Goal: Information Seeking & Learning: Learn about a topic

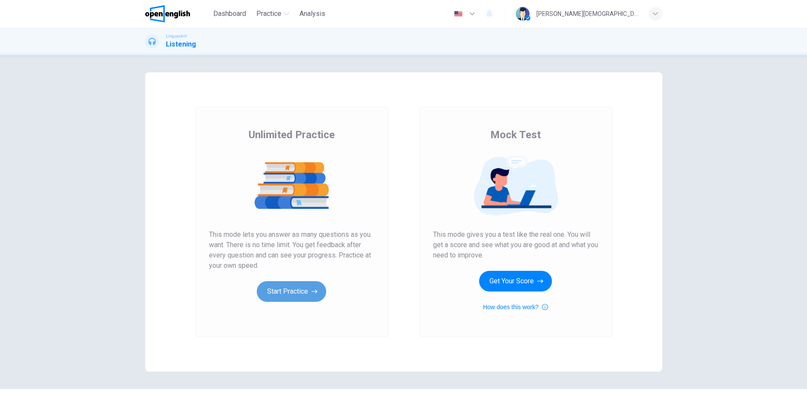
click at [287, 282] on button "Start Practice" at bounding box center [291, 291] width 69 height 21
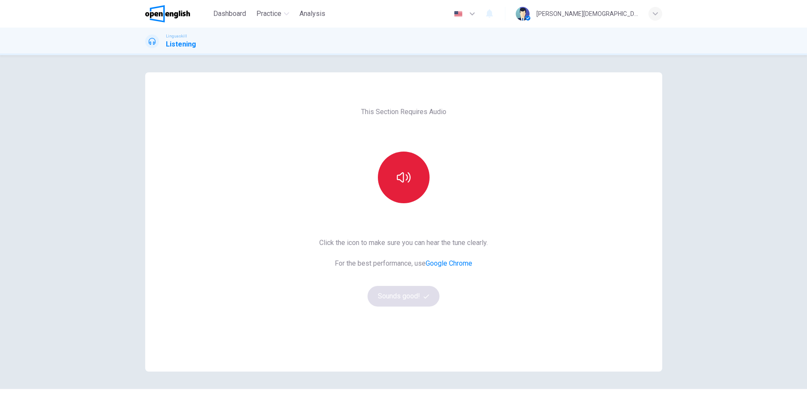
click at [404, 175] on icon "button" at bounding box center [404, 177] width 14 height 10
click at [399, 180] on icon "button" at bounding box center [404, 178] width 14 height 14
click at [407, 299] on button "Sounds good!" at bounding box center [404, 296] width 72 height 21
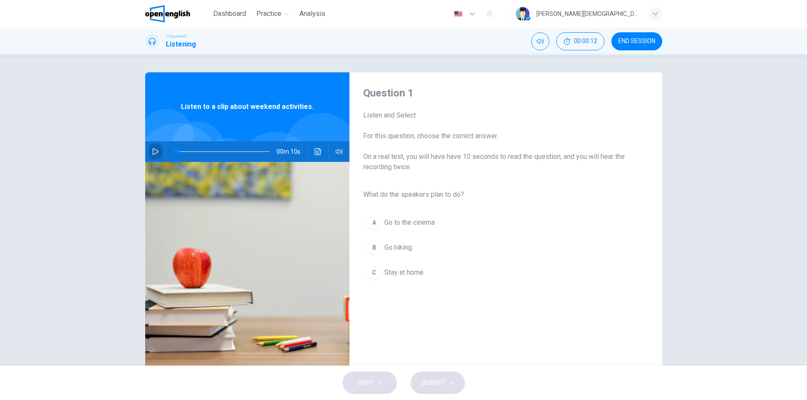
click at [155, 148] on button "button" at bounding box center [156, 151] width 14 height 21
type input "*"
click at [375, 249] on div "B" at bounding box center [374, 248] width 14 height 14
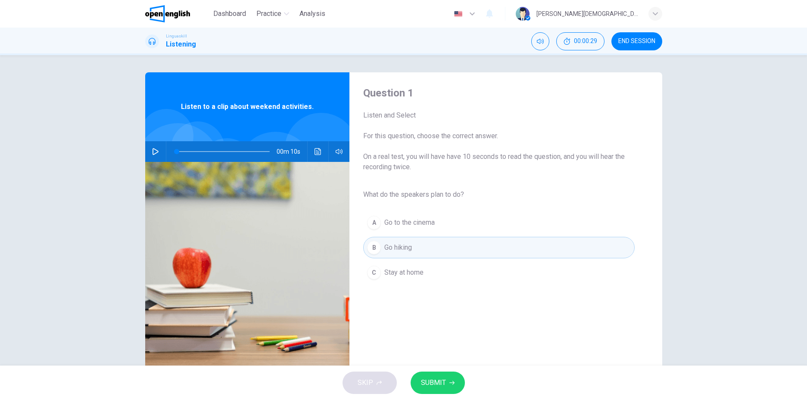
click at [440, 387] on span "SUBMIT" at bounding box center [433, 383] width 25 height 12
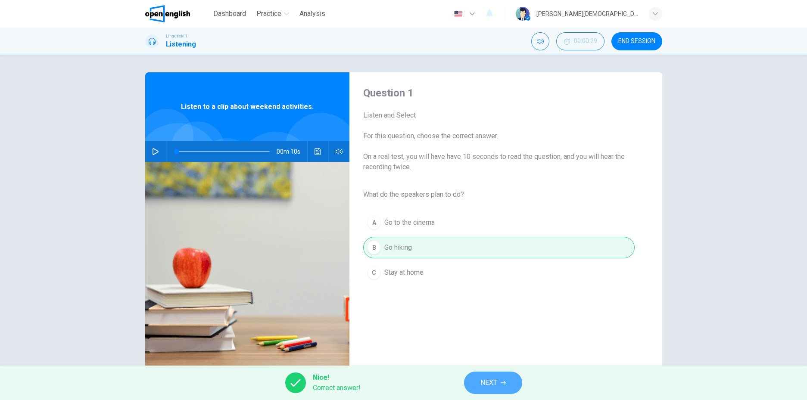
click at [483, 387] on span "NEXT" at bounding box center [488, 383] width 17 height 12
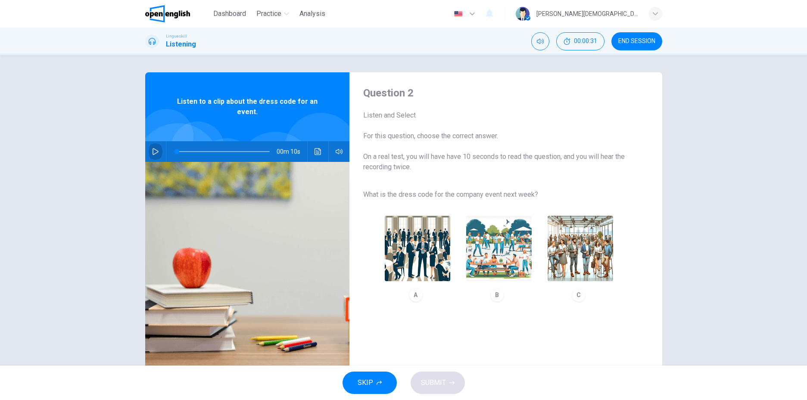
click at [150, 156] on button "button" at bounding box center [156, 151] width 14 height 21
click at [149, 151] on button "button" at bounding box center [156, 151] width 14 height 21
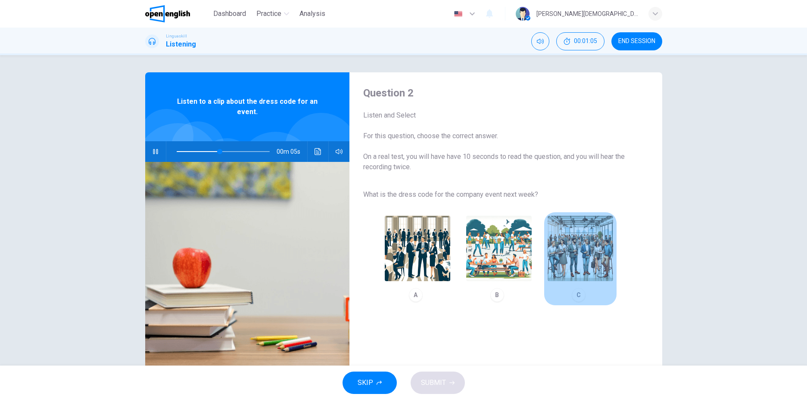
click at [568, 254] on img "button" at bounding box center [580, 248] width 65 height 65
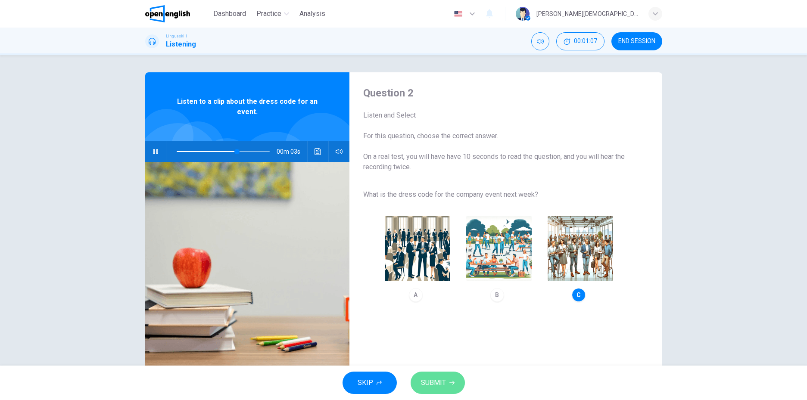
click at [434, 385] on span "SUBMIT" at bounding box center [433, 383] width 25 height 12
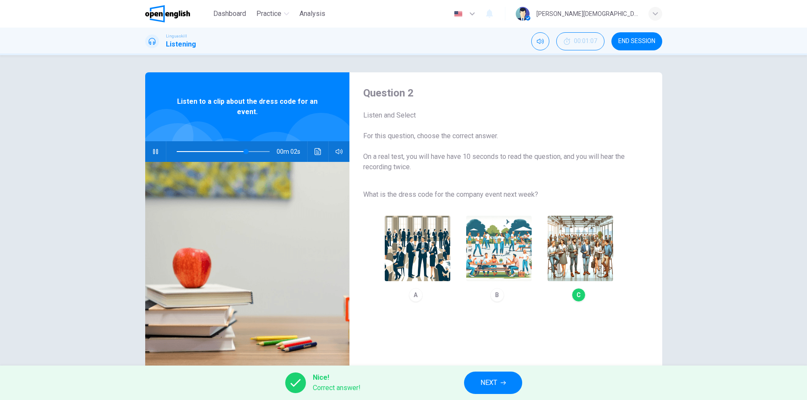
type input "**"
click at [500, 375] on button "NEXT" at bounding box center [493, 383] width 58 height 22
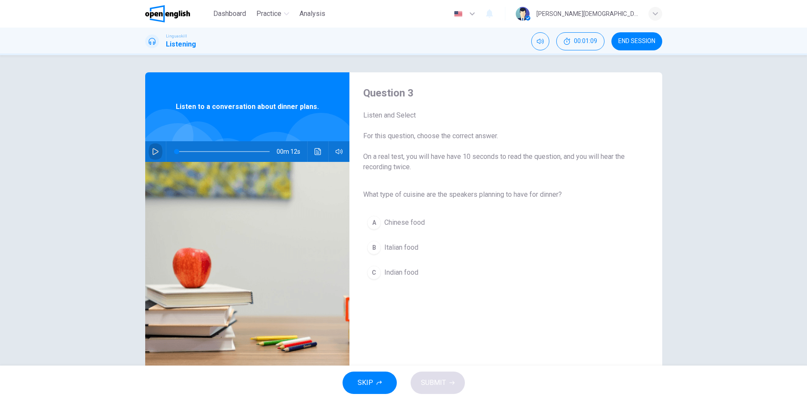
click at [155, 150] on icon "button" at bounding box center [155, 151] width 7 height 7
type input "*"
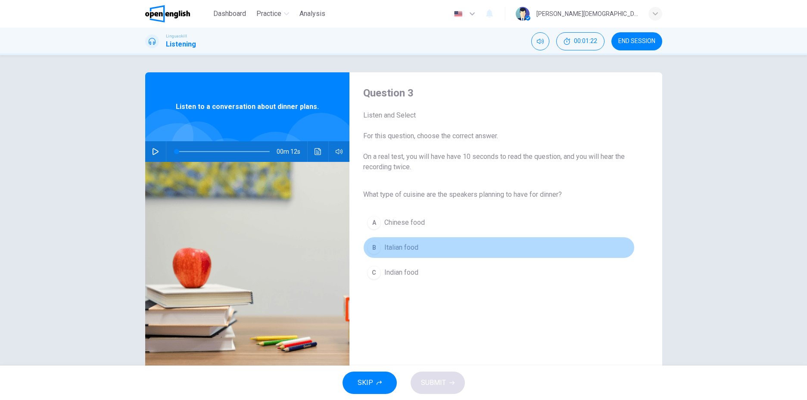
click at [373, 246] on div "B" at bounding box center [374, 248] width 14 height 14
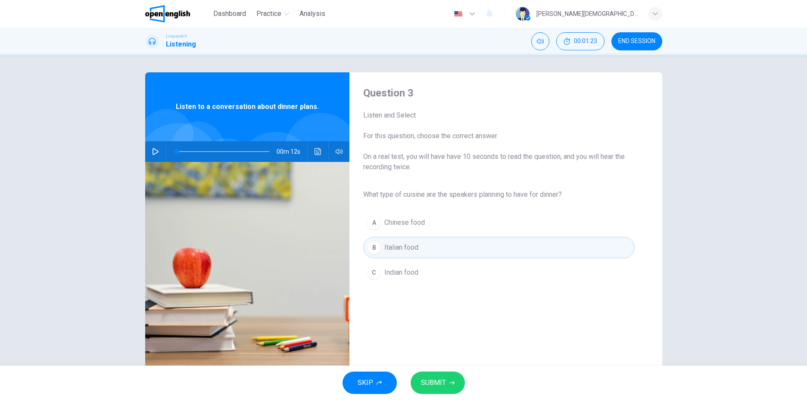
click at [431, 391] on button "SUBMIT" at bounding box center [438, 383] width 54 height 22
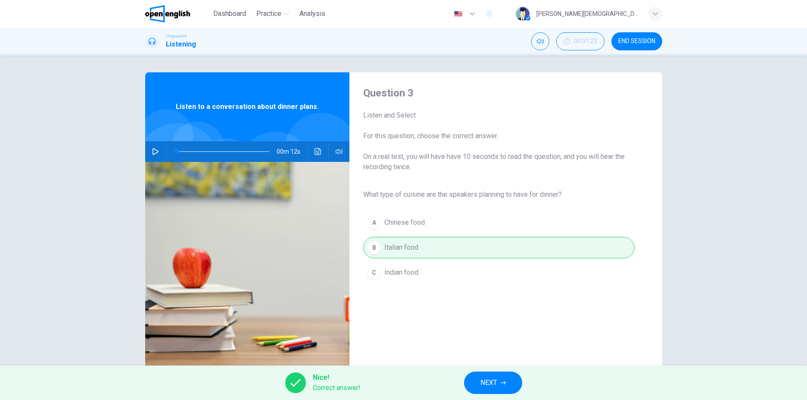
click at [491, 375] on button "NEXT" at bounding box center [493, 383] width 58 height 22
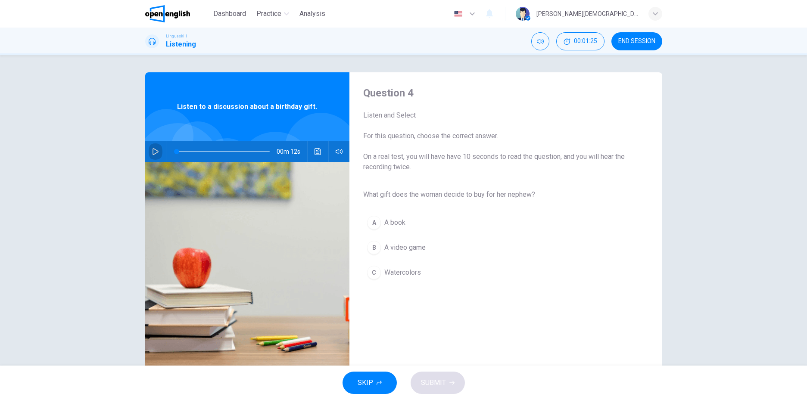
click at [155, 150] on icon "button" at bounding box center [155, 151] width 7 height 7
click at [154, 147] on button "button" at bounding box center [156, 151] width 14 height 21
type input "*"
click at [375, 278] on div "C" at bounding box center [374, 273] width 14 height 14
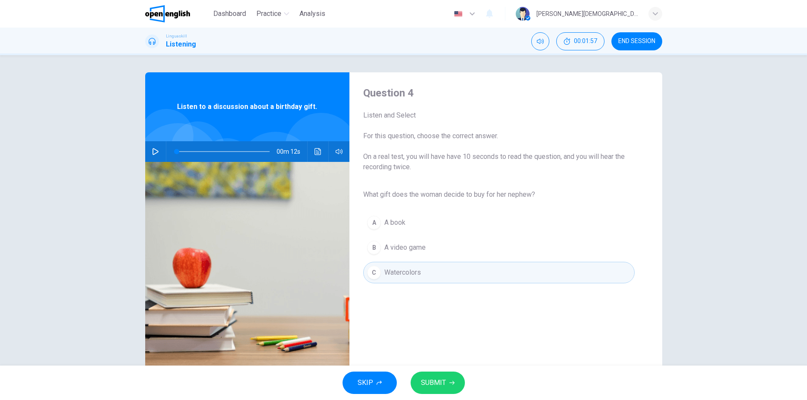
click at [436, 377] on button "SUBMIT" at bounding box center [438, 383] width 54 height 22
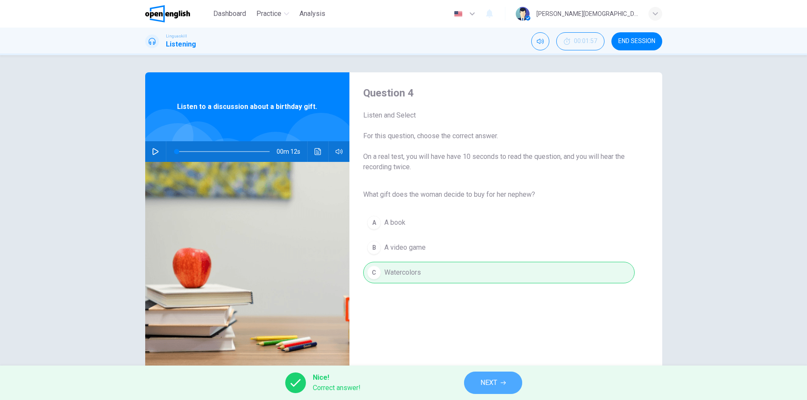
click at [488, 385] on span "NEXT" at bounding box center [488, 383] width 17 height 12
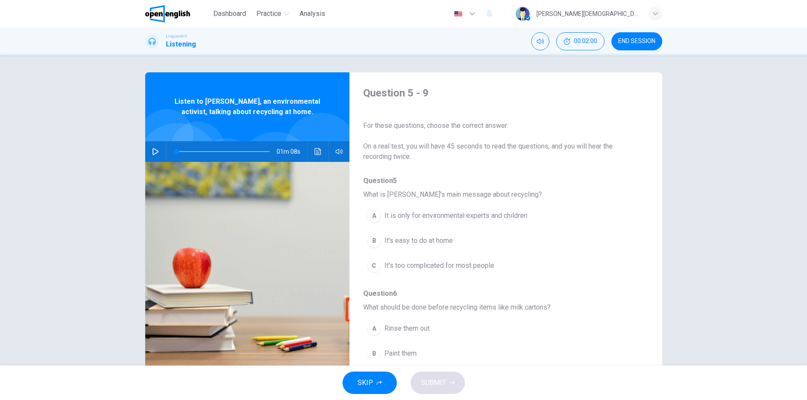
click at [150, 147] on button "button" at bounding box center [156, 151] width 14 height 21
type input "*"
click at [399, 238] on span "It's easy to do at home" at bounding box center [418, 241] width 69 height 10
click at [377, 244] on div "B" at bounding box center [374, 241] width 14 height 14
click at [373, 247] on div "B" at bounding box center [374, 241] width 14 height 14
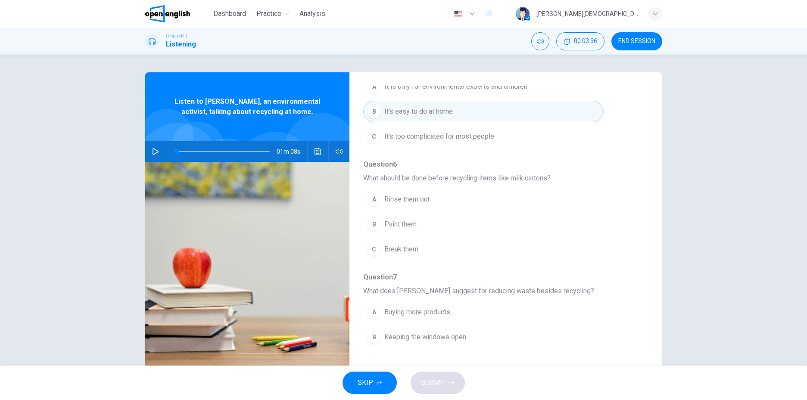
scroll to position [172, 0]
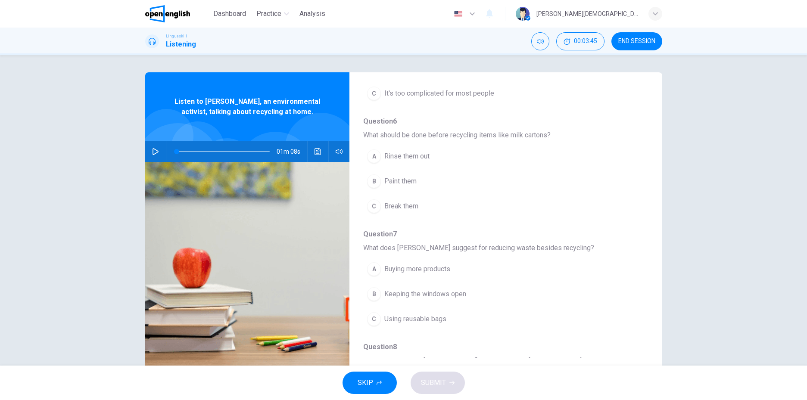
click at [372, 317] on div "C" at bounding box center [374, 319] width 14 height 14
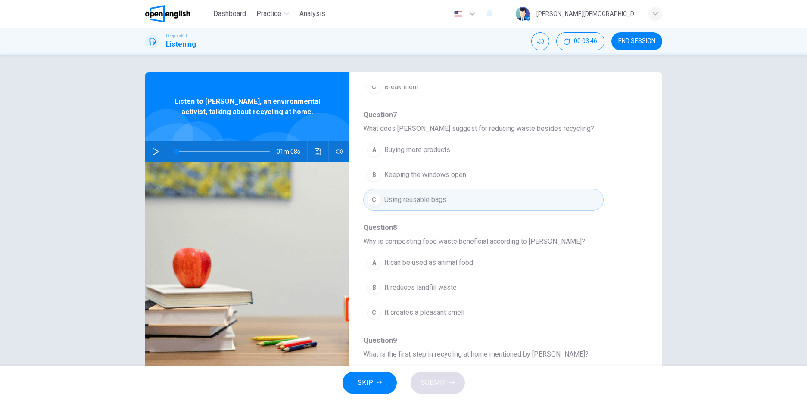
scroll to position [302, 0]
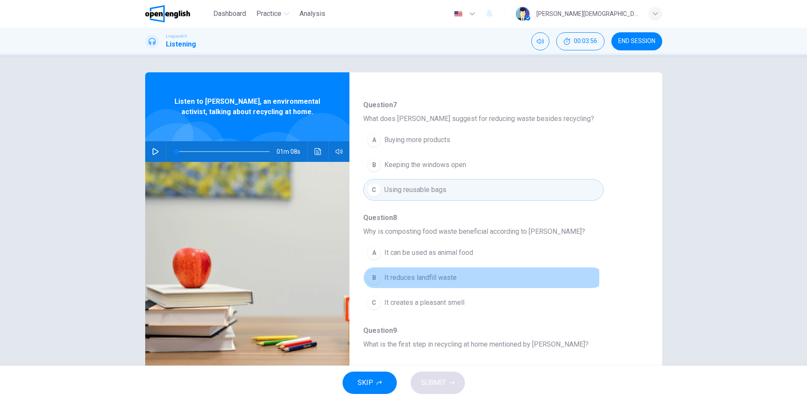
click at [395, 277] on span "It reduces landfill waste" at bounding box center [420, 278] width 72 height 10
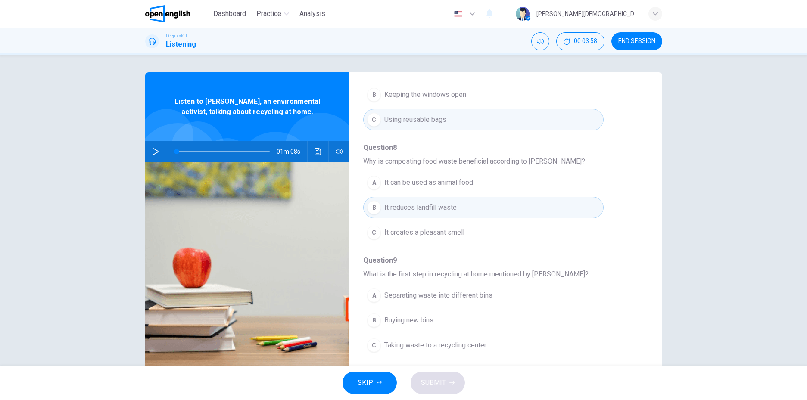
scroll to position [23, 0]
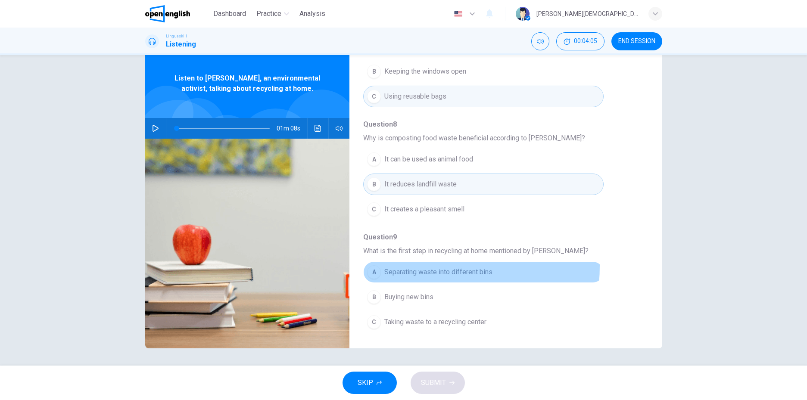
click at [373, 265] on button "A Separating waste into different bins" at bounding box center [483, 273] width 240 height 22
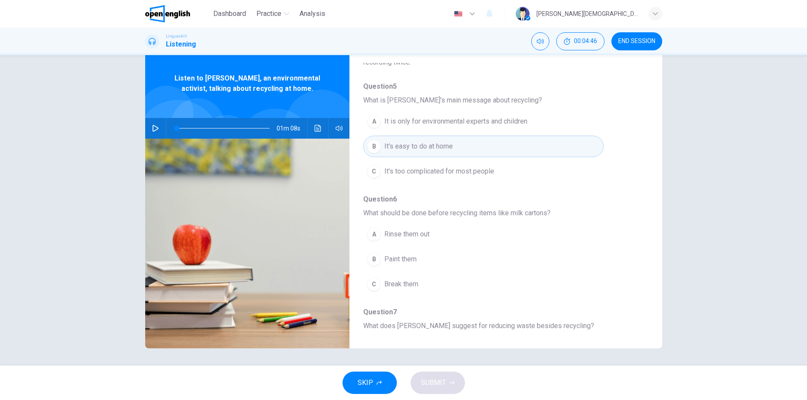
scroll to position [86, 0]
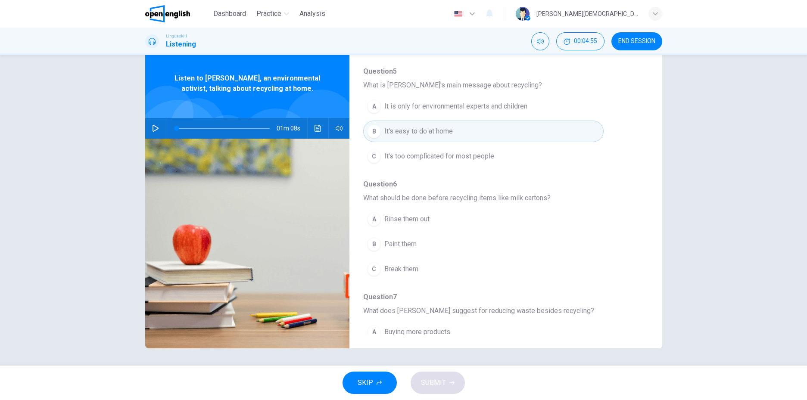
click at [375, 219] on div "A" at bounding box center [374, 219] width 14 height 14
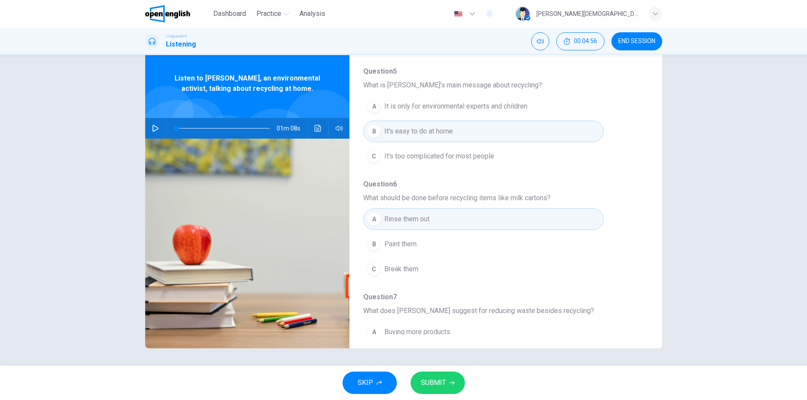
click at [434, 381] on span "SUBMIT" at bounding box center [433, 383] width 25 height 12
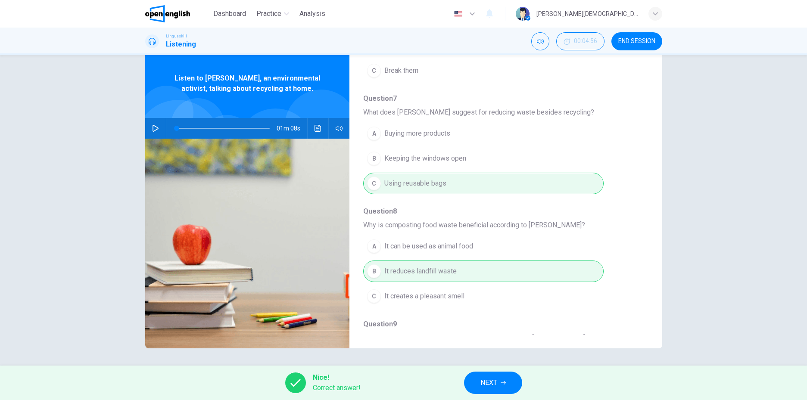
scroll to position [372, 0]
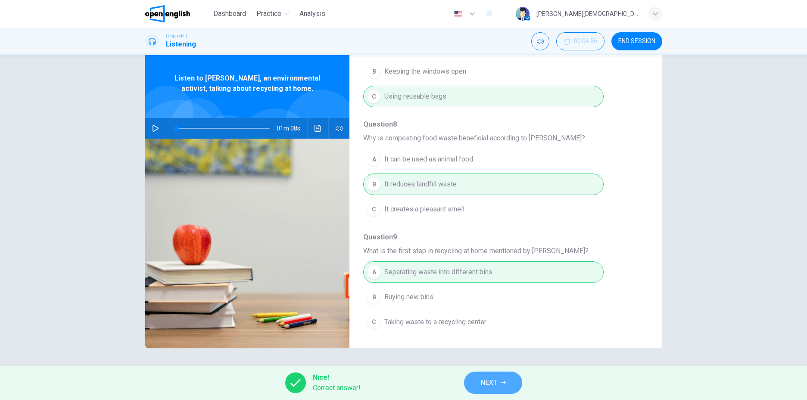
click at [487, 388] on span "NEXT" at bounding box center [488, 383] width 17 height 12
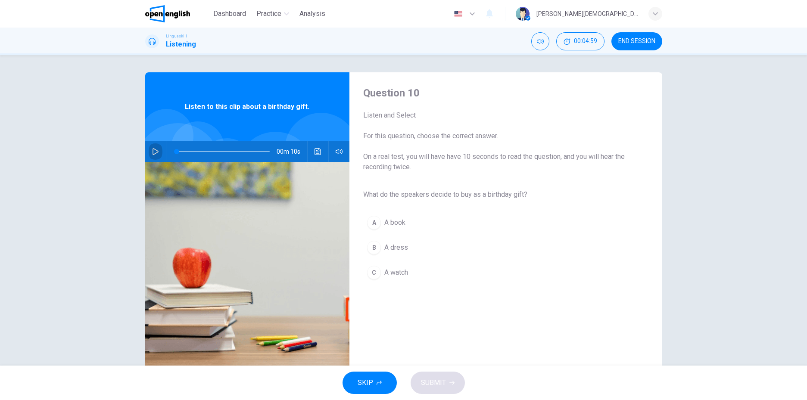
click at [149, 155] on button "button" at bounding box center [156, 151] width 14 height 21
type input "*"
click at [369, 227] on div "A" at bounding box center [374, 223] width 14 height 14
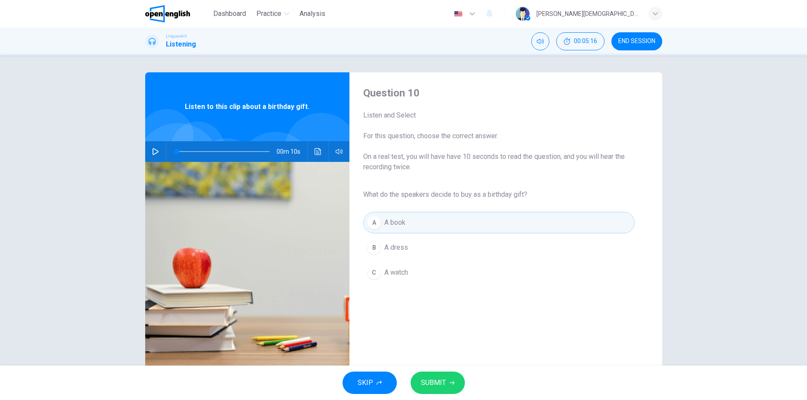
click at [434, 380] on span "SUBMIT" at bounding box center [433, 383] width 25 height 12
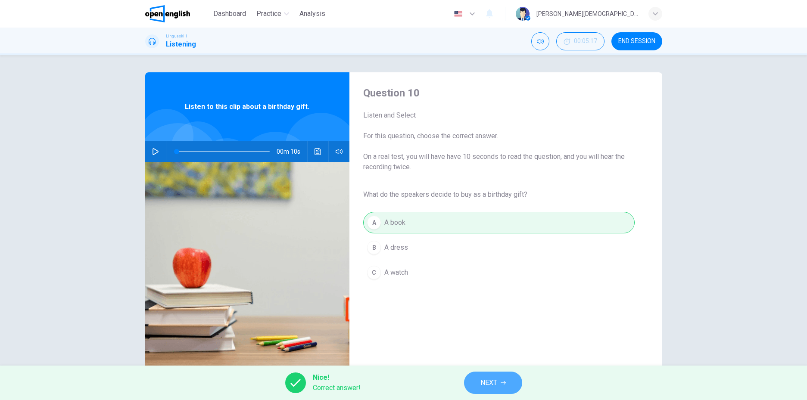
click at [490, 375] on button "NEXT" at bounding box center [493, 383] width 58 height 22
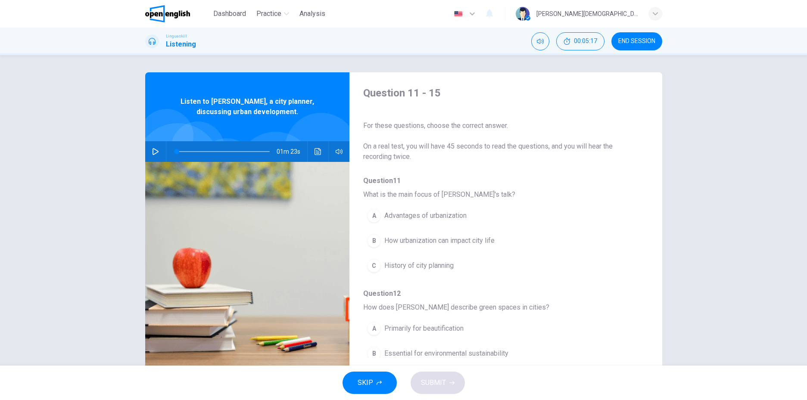
click at [149, 156] on button "button" at bounding box center [156, 151] width 14 height 21
click at [442, 270] on span "History of city planning" at bounding box center [418, 266] width 69 height 10
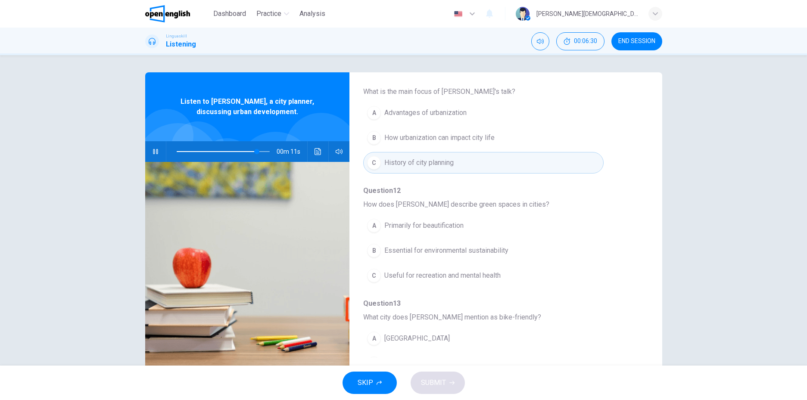
scroll to position [129, 0]
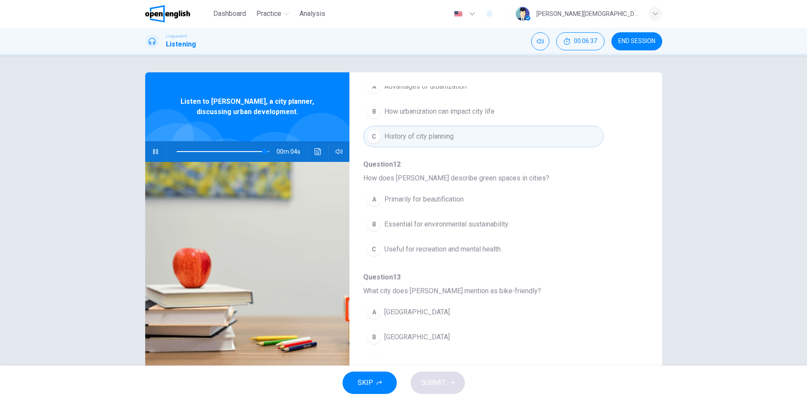
click at [487, 226] on span "Essential for environmental sustainability" at bounding box center [446, 224] width 124 height 10
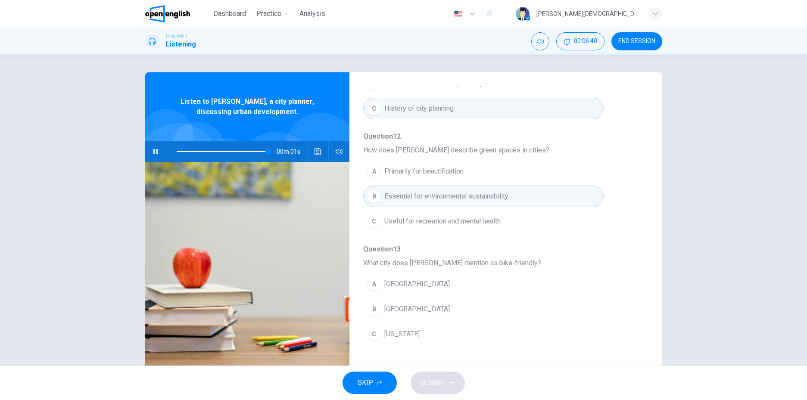
scroll to position [172, 0]
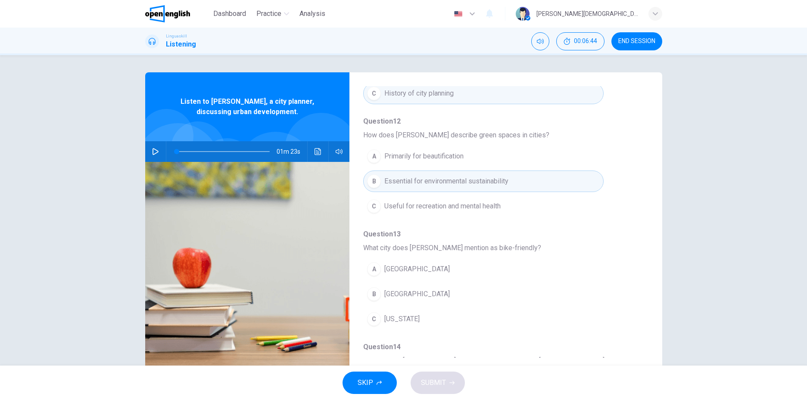
click at [152, 152] on icon "button" at bounding box center [155, 151] width 7 height 7
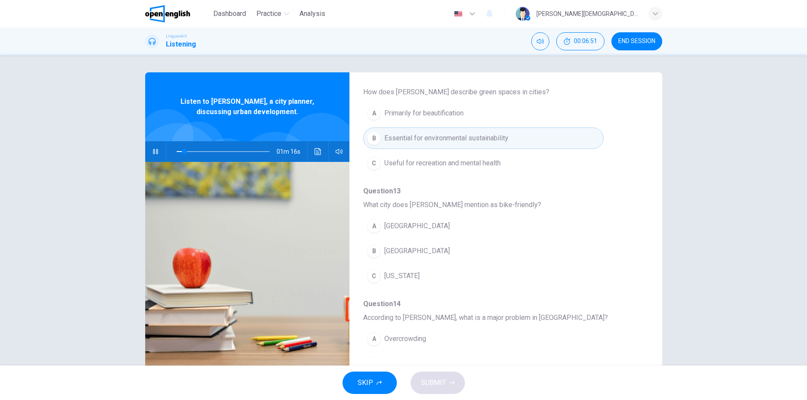
click at [405, 231] on span "[GEOGRAPHIC_DATA]" at bounding box center [416, 226] width 65 height 10
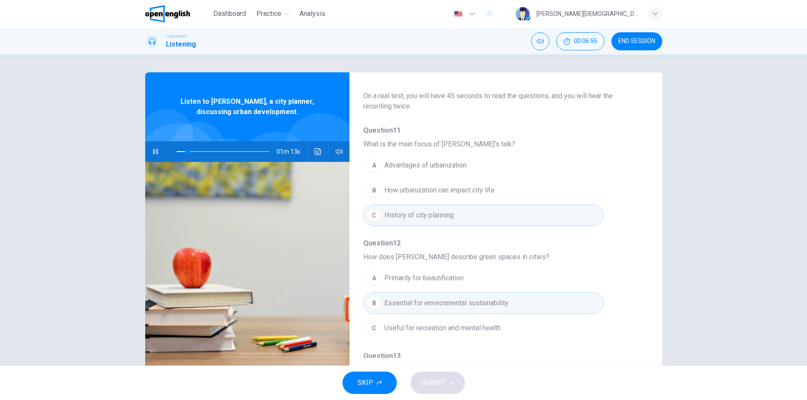
scroll to position [43, 0]
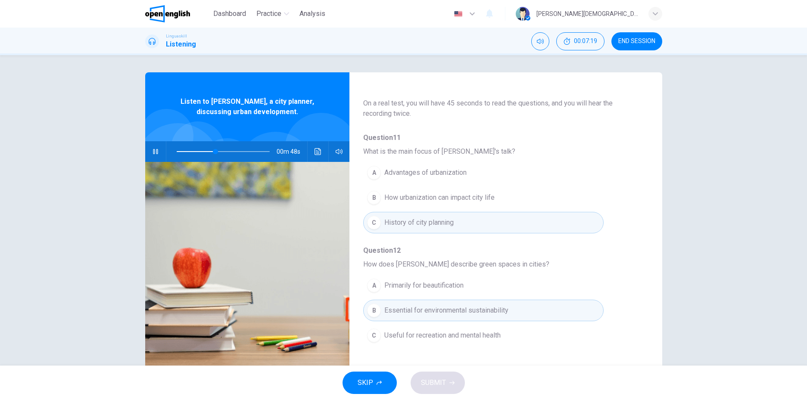
click at [480, 331] on span "Useful for recreation and mental health" at bounding box center [442, 336] width 116 height 10
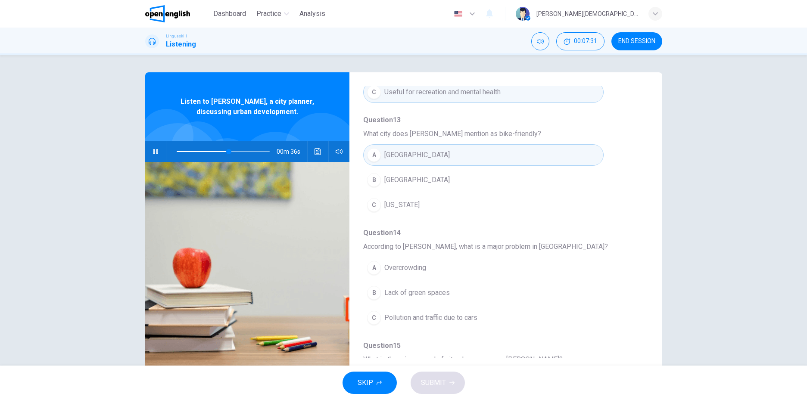
scroll to position [302, 0]
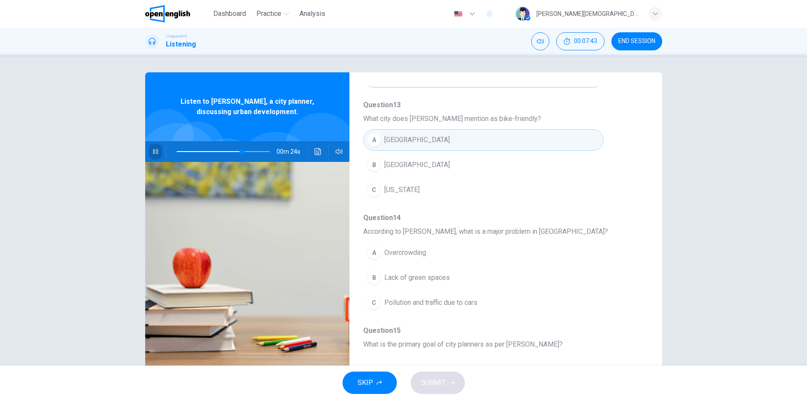
click at [156, 149] on icon "button" at bounding box center [155, 151] width 7 height 7
type input "**"
click at [149, 141] on button "button" at bounding box center [156, 151] width 14 height 21
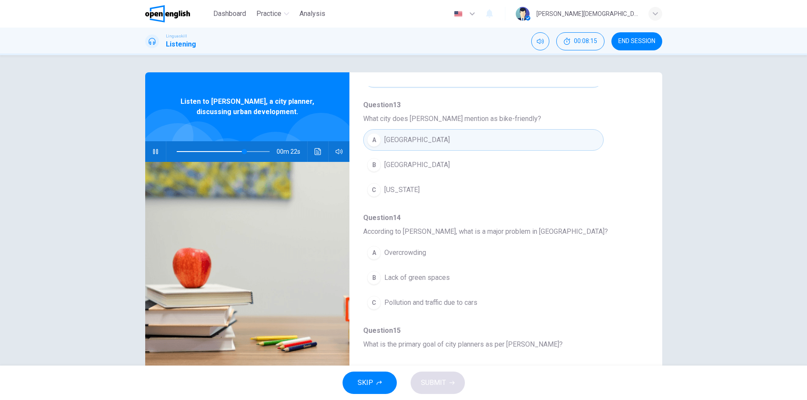
click at [149, 141] on button "button" at bounding box center [156, 151] width 14 height 21
click at [156, 149] on icon "button" at bounding box center [155, 151] width 7 height 7
click at [431, 279] on span "Lack of green spaces" at bounding box center [416, 278] width 65 height 10
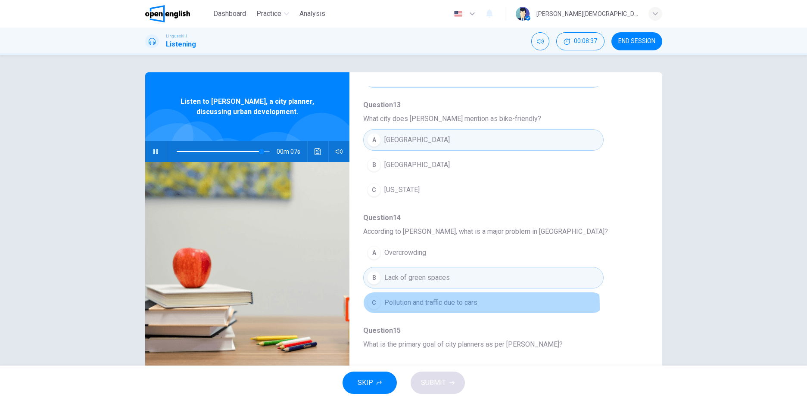
click at [392, 307] on span "Pollution and traffic due to cars" at bounding box center [430, 303] width 93 height 10
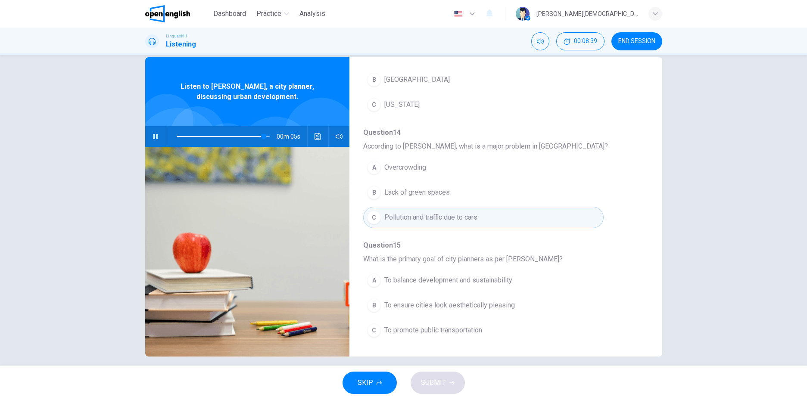
scroll to position [23, 0]
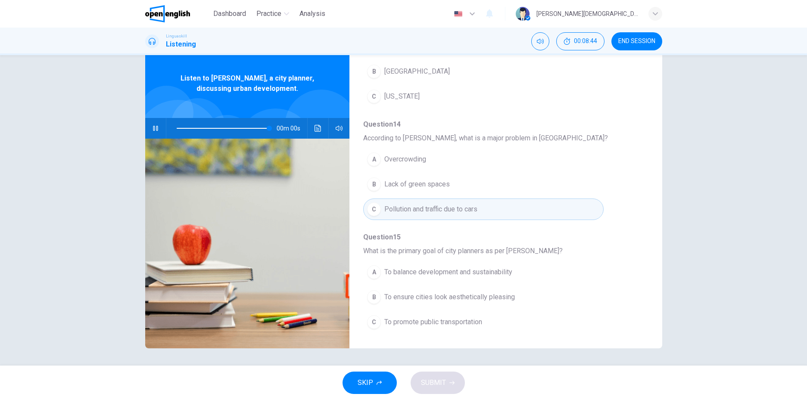
type input "*"
click at [435, 269] on span "To balance development and sustainability" at bounding box center [448, 272] width 128 height 10
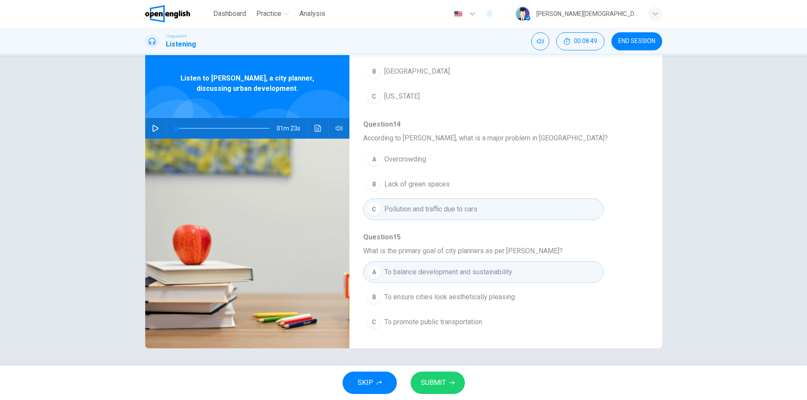
click at [434, 378] on span "SUBMIT" at bounding box center [433, 383] width 25 height 12
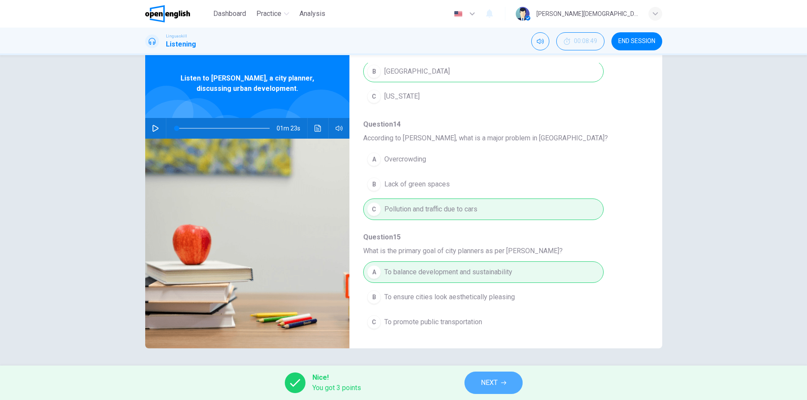
drag, startPoint x: 513, startPoint y: 382, endPoint x: 499, endPoint y: 382, distance: 13.8
click at [499, 382] on button "NEXT" at bounding box center [494, 383] width 58 height 22
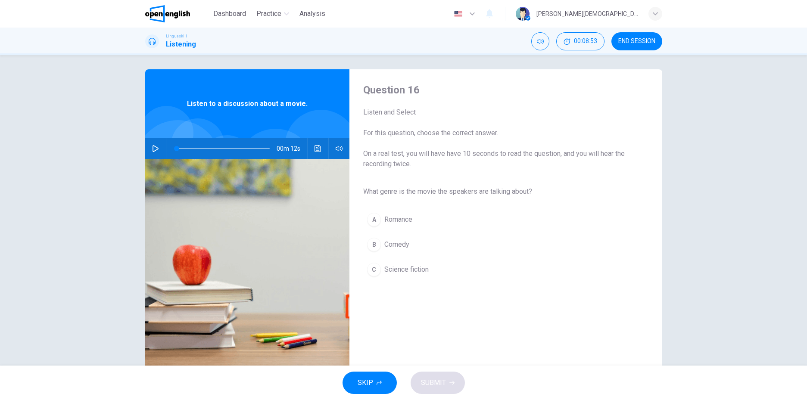
scroll to position [0, 0]
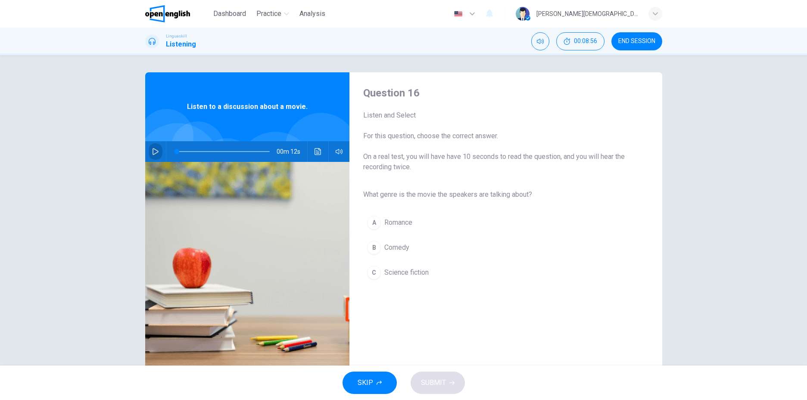
click at [155, 149] on icon "button" at bounding box center [155, 151] width 7 height 7
click at [151, 159] on button "button" at bounding box center [156, 151] width 14 height 21
click at [153, 149] on icon "button" at bounding box center [156, 151] width 6 height 7
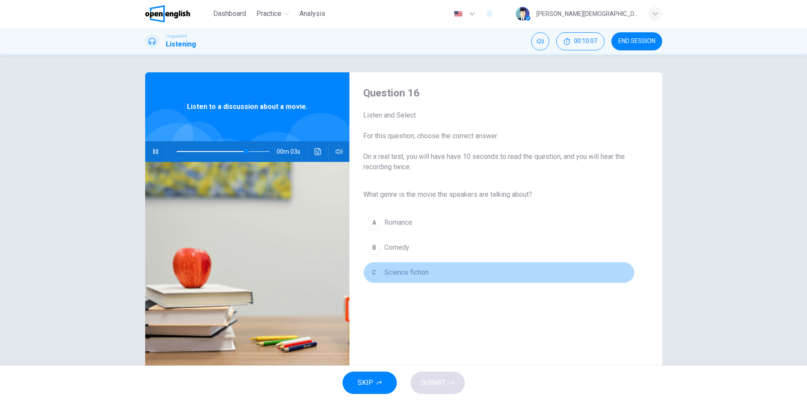
click at [400, 267] on button "C Science fiction" at bounding box center [498, 273] width 271 height 22
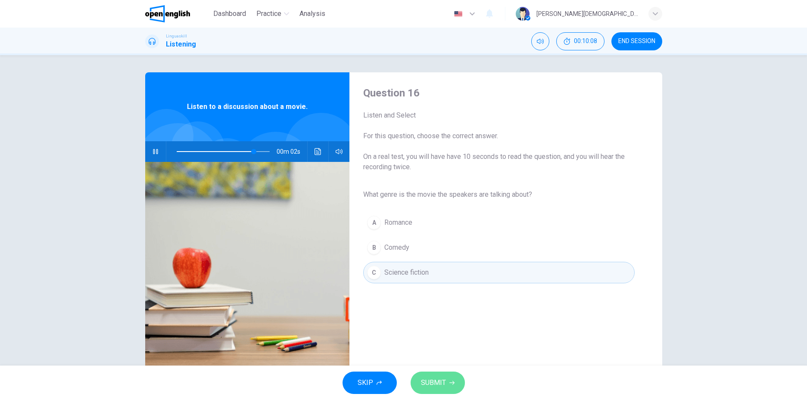
click at [438, 384] on span "SUBMIT" at bounding box center [433, 383] width 25 height 12
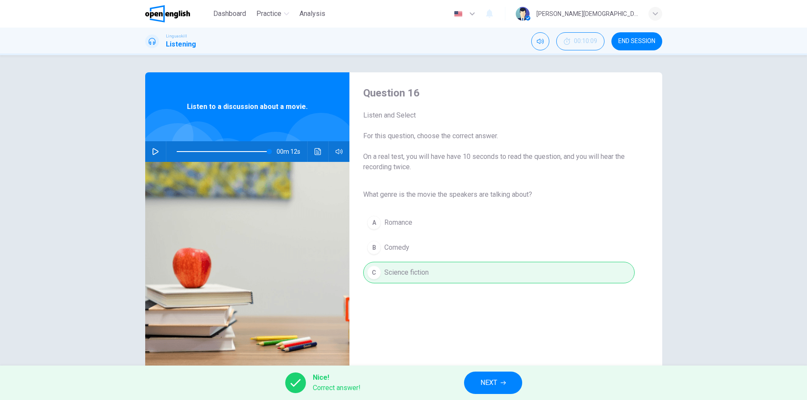
type input "*"
click at [498, 381] on button "NEXT" at bounding box center [493, 383] width 58 height 22
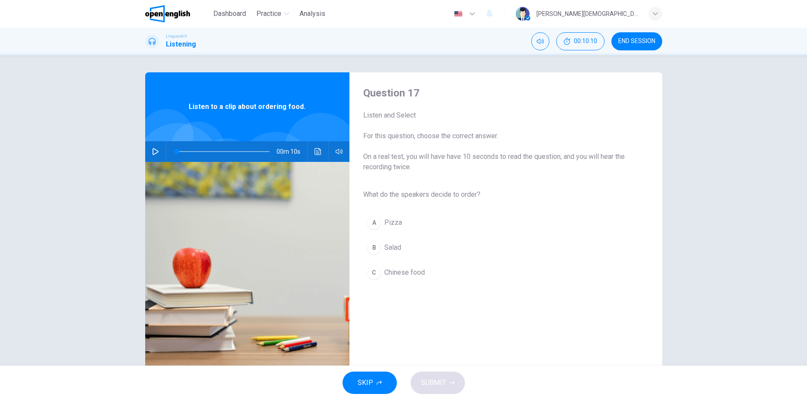
click at [153, 157] on button "button" at bounding box center [156, 151] width 14 height 21
type input "*"
click at [392, 247] on span "Salad" at bounding box center [392, 248] width 17 height 10
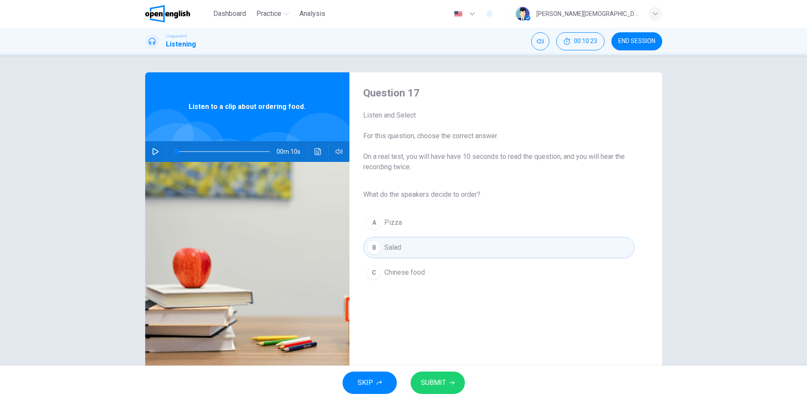
click at [430, 388] on span "SUBMIT" at bounding box center [433, 383] width 25 height 12
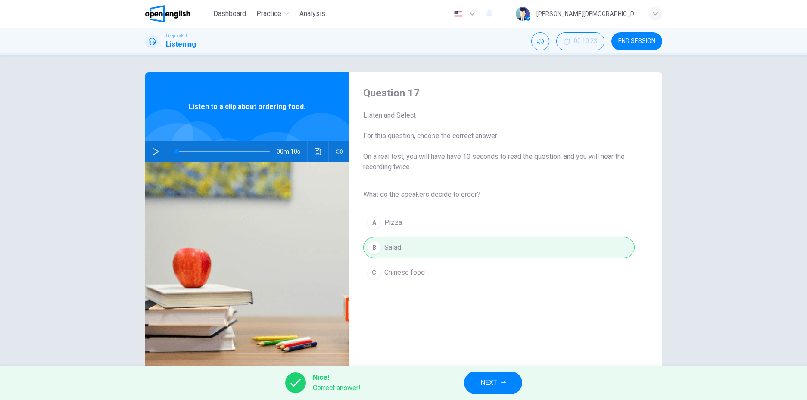
click at [464, 384] on button "NEXT" at bounding box center [493, 383] width 58 height 22
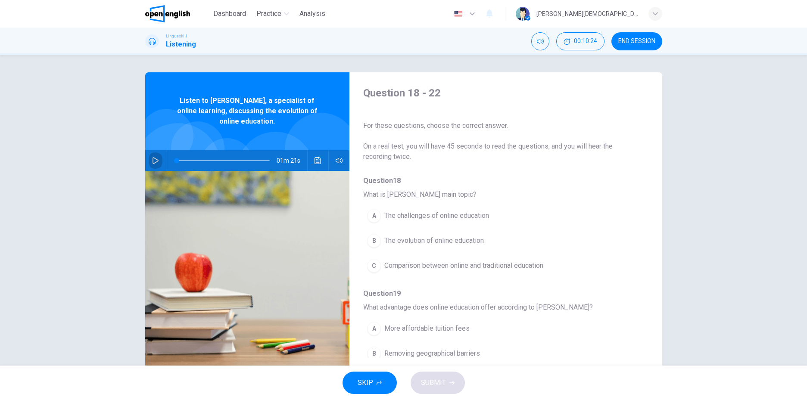
click at [151, 159] on button "button" at bounding box center [156, 160] width 14 height 21
click at [384, 268] on span "Comparison between online and traditional education" at bounding box center [463, 266] width 159 height 10
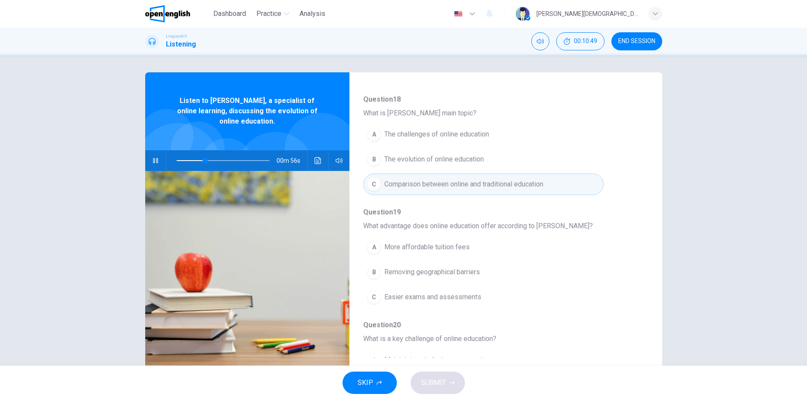
scroll to position [86, 0]
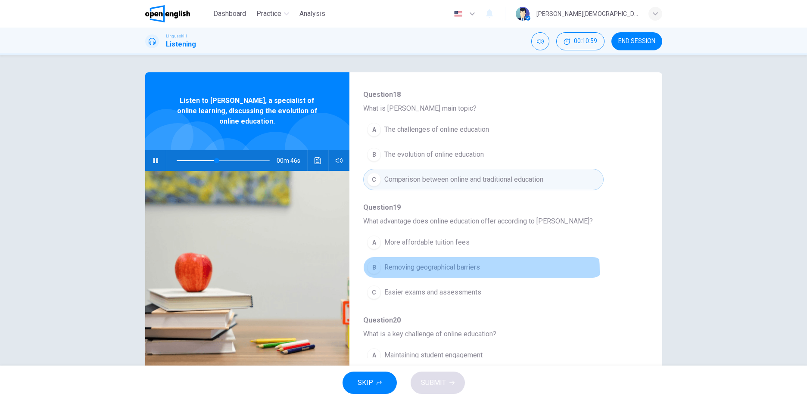
click at [440, 272] on span "Removing geographical barriers" at bounding box center [432, 267] width 96 height 10
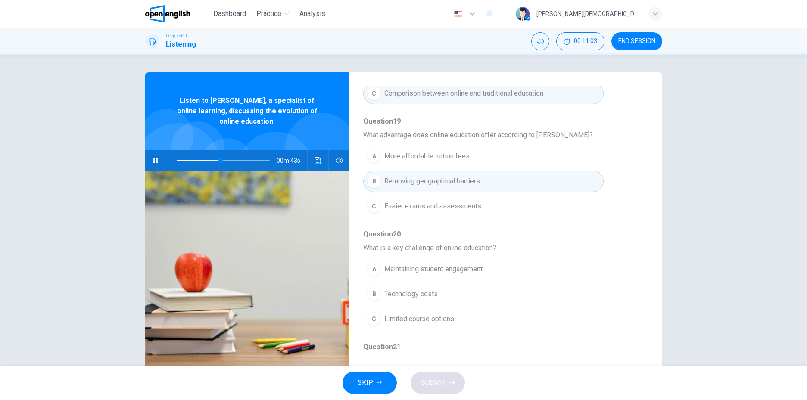
scroll to position [215, 0]
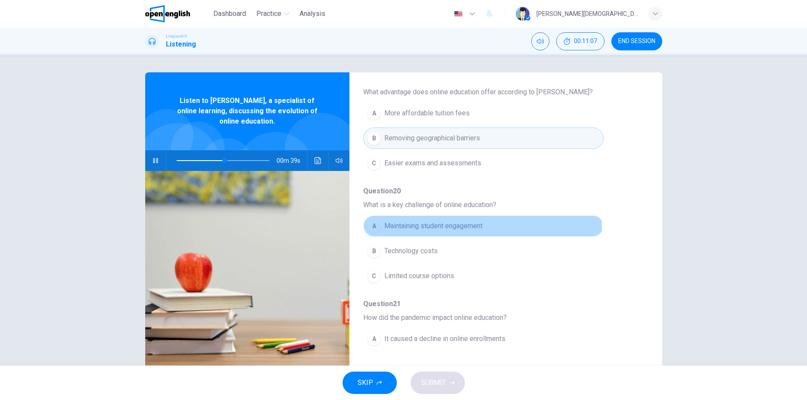
click at [480, 228] on span "Maintaining student engagement" at bounding box center [433, 226] width 98 height 10
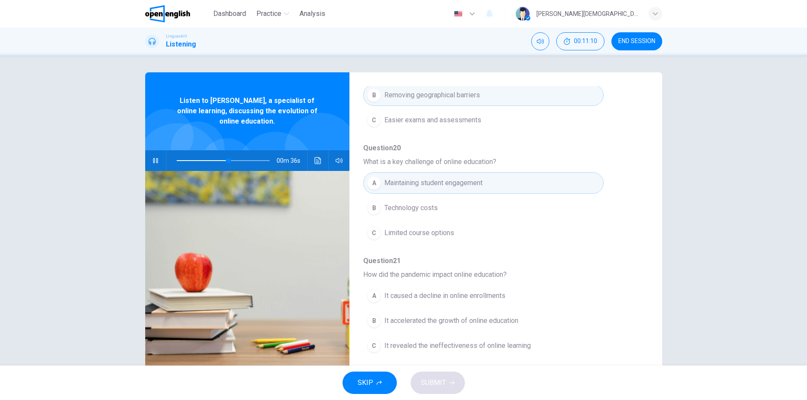
scroll to position [302, 0]
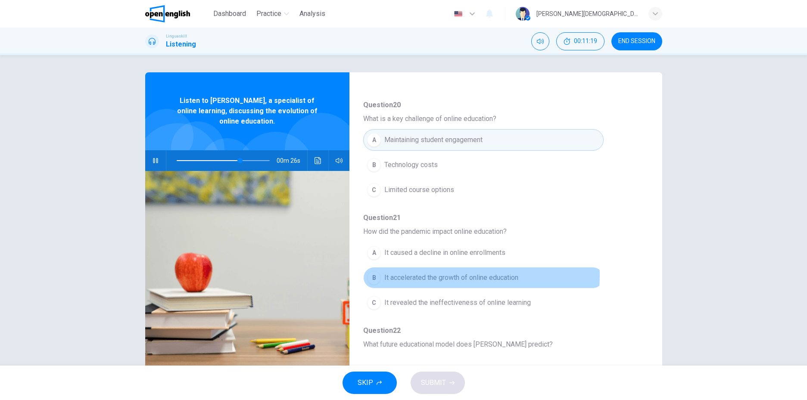
click at [427, 275] on span "It accelerated the growth of online education" at bounding box center [451, 278] width 134 height 10
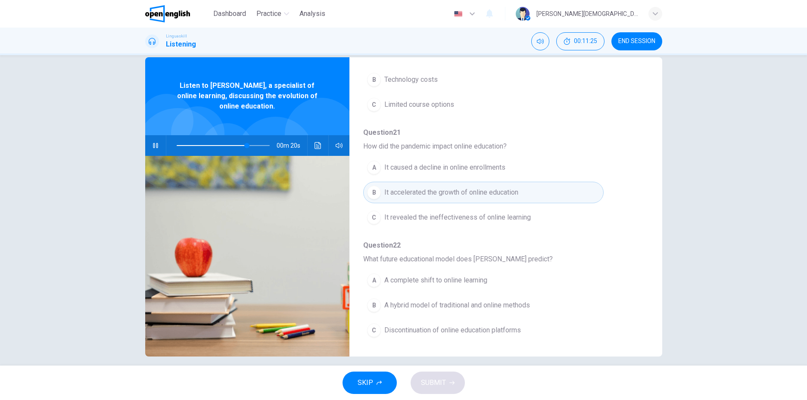
scroll to position [23, 0]
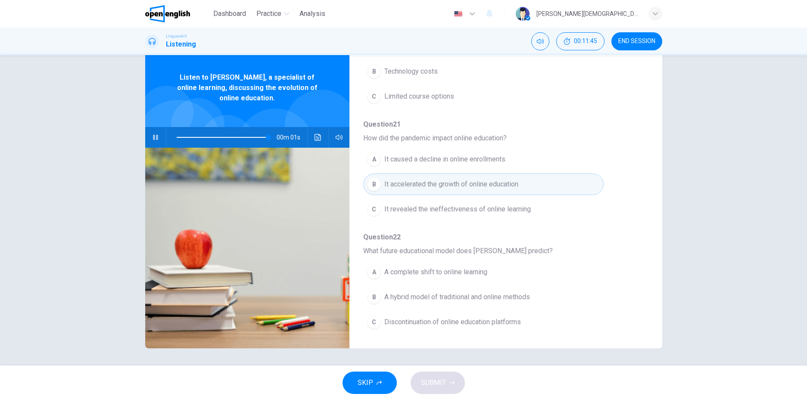
type input "*"
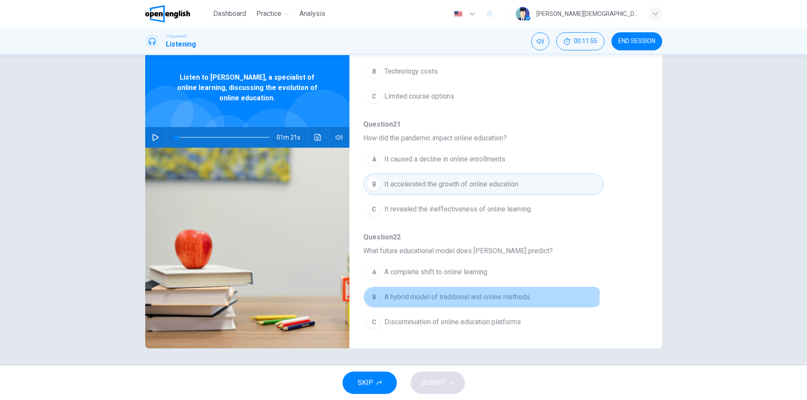
click at [440, 293] on span "A hybrid model of traditional and online methods" at bounding box center [457, 297] width 146 height 10
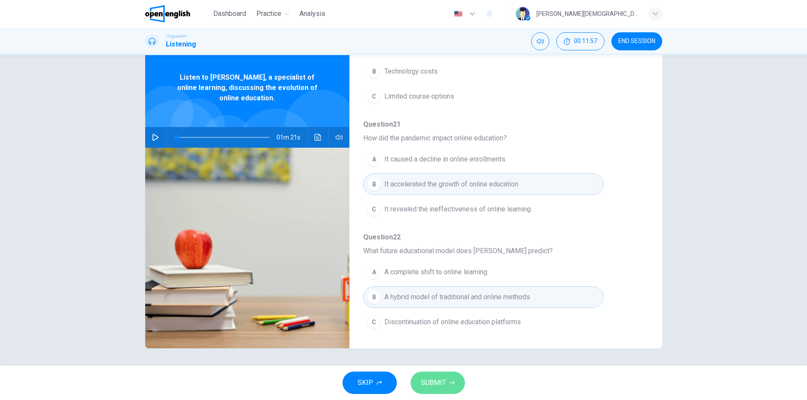
click at [430, 382] on span "SUBMIT" at bounding box center [433, 383] width 25 height 12
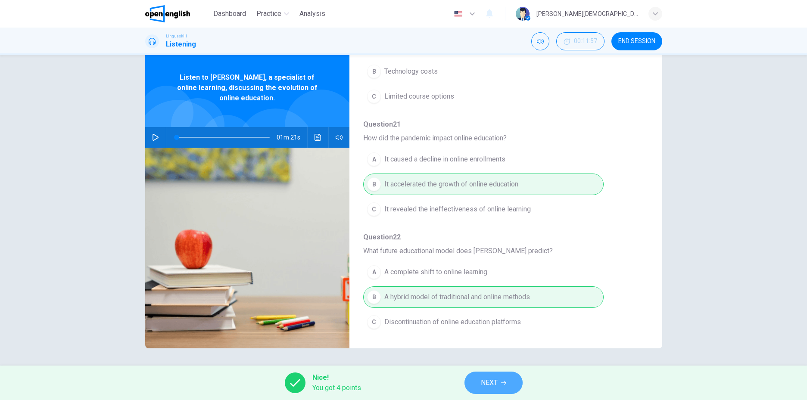
click at [495, 388] on span "NEXT" at bounding box center [489, 383] width 17 height 12
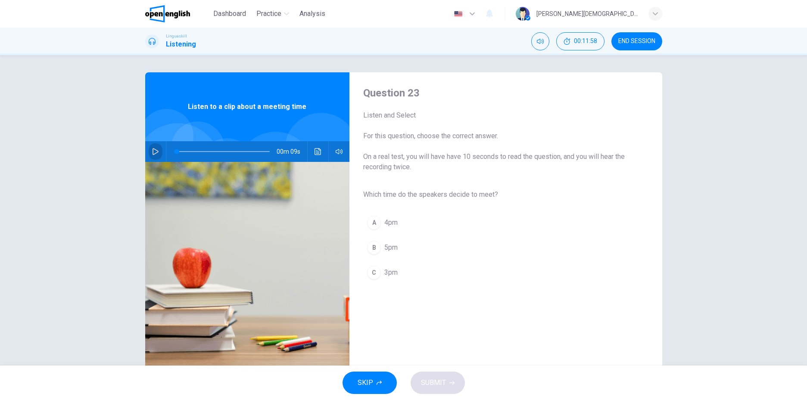
click at [157, 155] on button "button" at bounding box center [156, 151] width 14 height 21
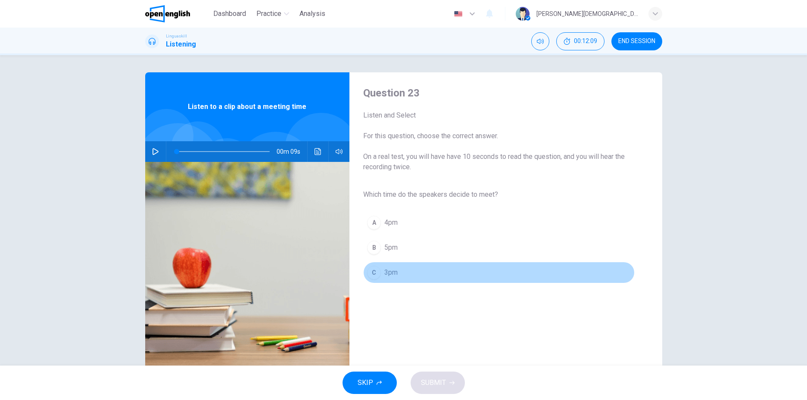
click at [376, 268] on div "C" at bounding box center [374, 273] width 14 height 14
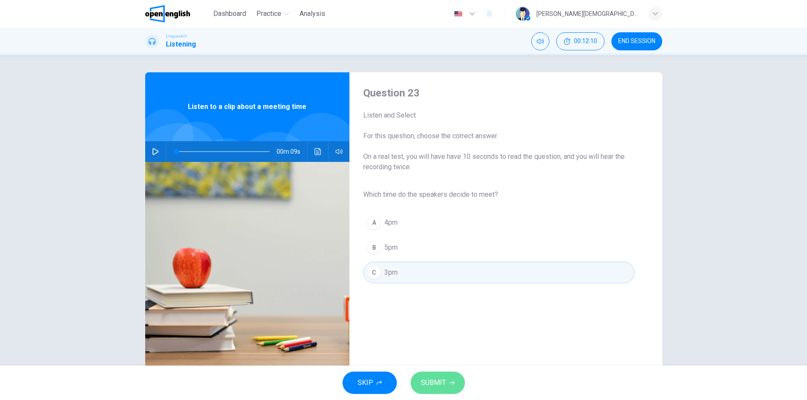
click at [441, 385] on span "SUBMIT" at bounding box center [433, 383] width 25 height 12
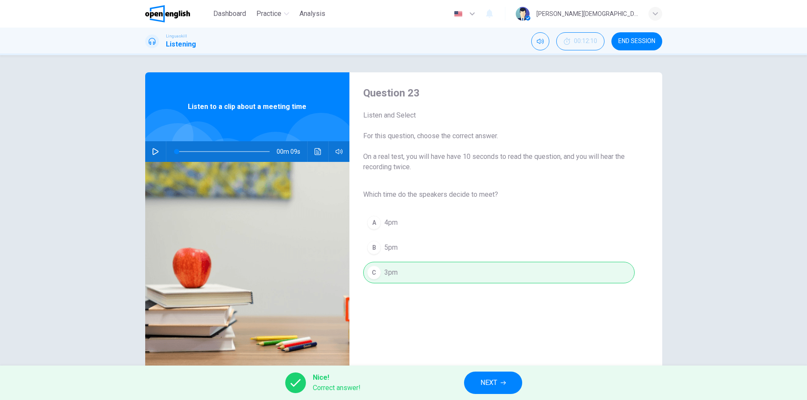
click at [498, 381] on button "NEXT" at bounding box center [493, 383] width 58 height 22
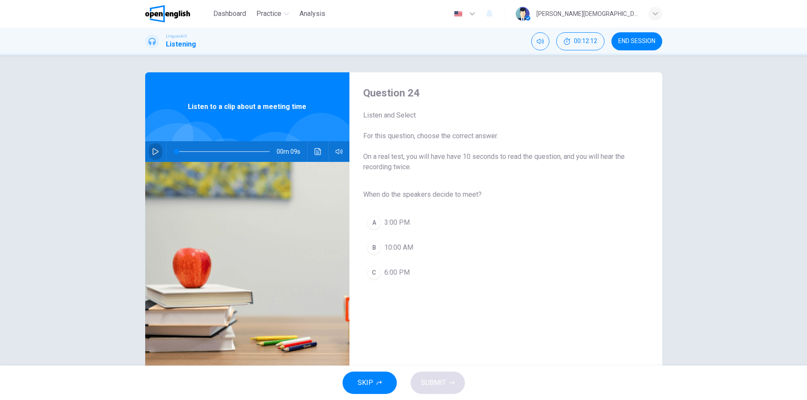
click at [153, 154] on icon "button" at bounding box center [156, 151] width 6 height 7
type input "*"
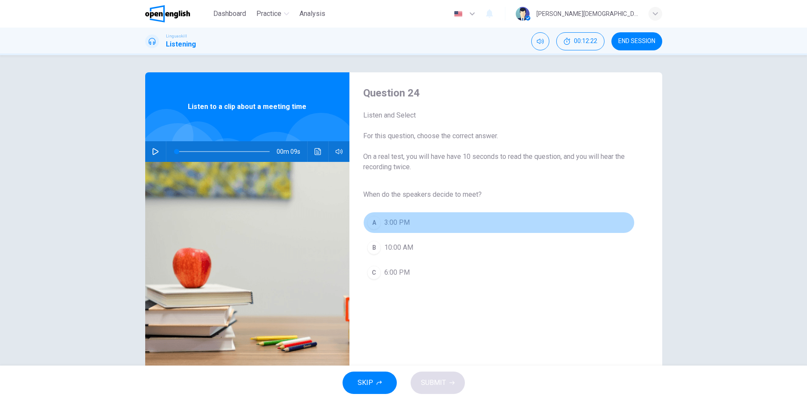
click at [374, 226] on div "A" at bounding box center [374, 223] width 14 height 14
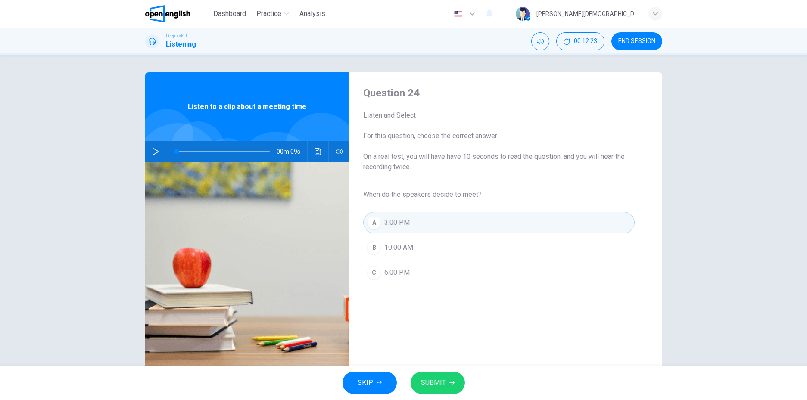
click at [430, 377] on span "SUBMIT" at bounding box center [433, 383] width 25 height 12
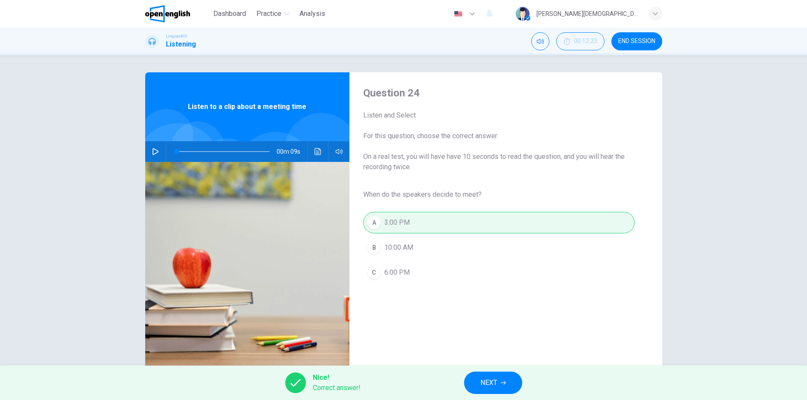
click at [494, 377] on span "NEXT" at bounding box center [488, 383] width 17 height 12
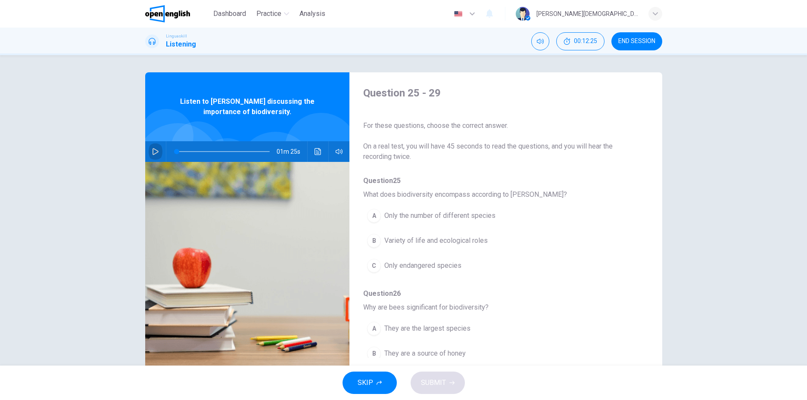
click at [153, 149] on icon "button" at bounding box center [156, 151] width 6 height 7
click at [379, 239] on button "B Variety of life and ecological roles" at bounding box center [483, 241] width 240 height 22
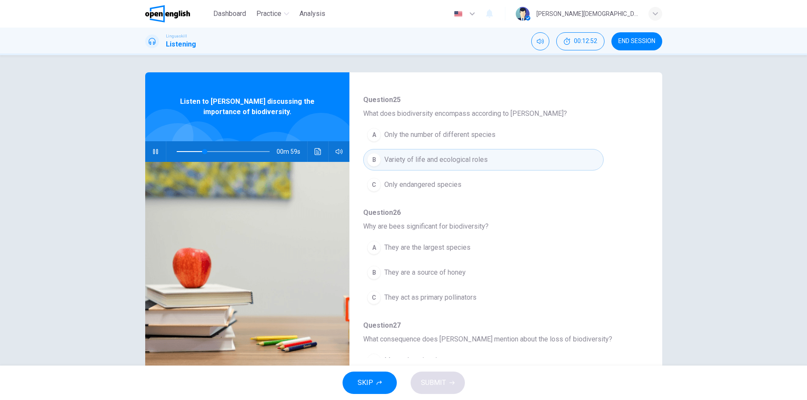
scroll to position [86, 0]
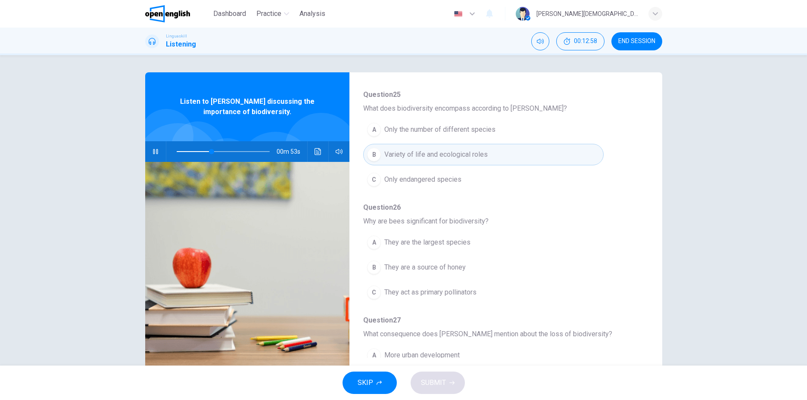
type input "**"
click at [625, 45] on button "END SESSION" at bounding box center [636, 41] width 51 height 18
